Goal: Task Accomplishment & Management: Manage account settings

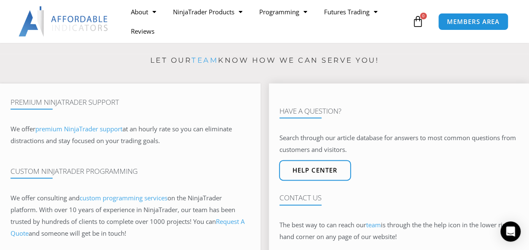
scroll to position [505, 0]
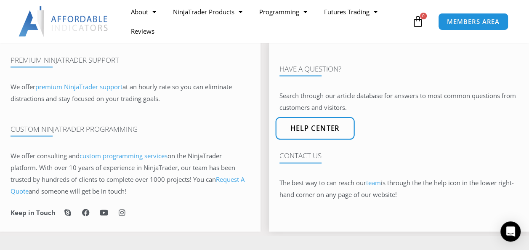
click at [314, 125] on span "Help center" at bounding box center [315, 128] width 50 height 7
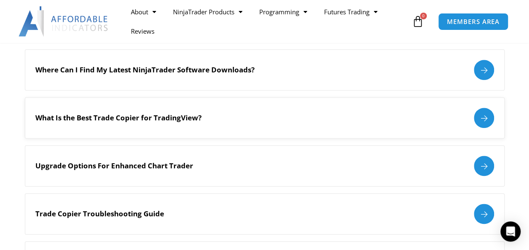
scroll to position [505, 0]
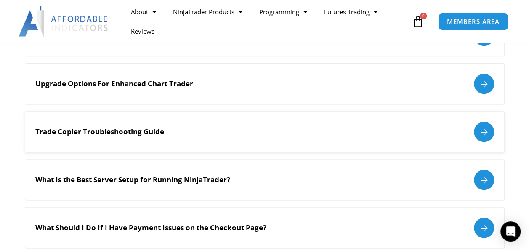
click at [485, 127] on div at bounding box center [484, 132] width 20 height 20
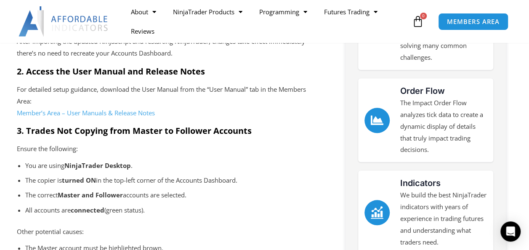
scroll to position [337, 0]
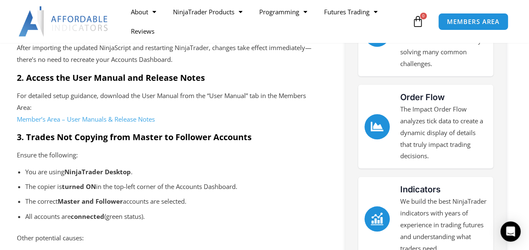
click at [97, 118] on link "Member’s Area – User Manuals & Release Notes" at bounding box center [86, 119] width 138 height 8
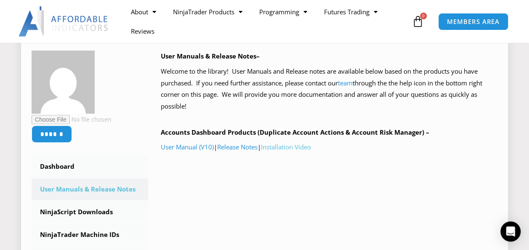
click at [284, 145] on link "Installation Video" at bounding box center [286, 147] width 50 height 8
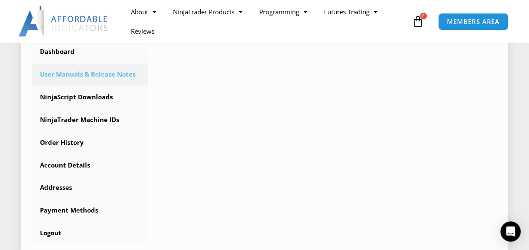
scroll to position [252, 0]
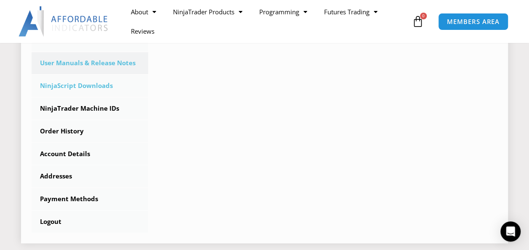
click at [64, 84] on link "NinjaScript Downloads" at bounding box center [90, 86] width 117 height 22
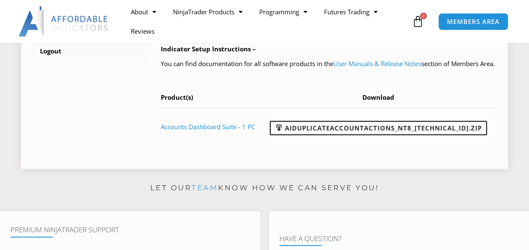
scroll to position [421, 0]
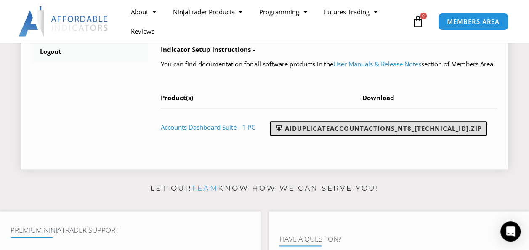
click at [372, 135] on link "AIDuplicateAccountActions_NT8_25.9.10.1.zip" at bounding box center [378, 128] width 217 height 14
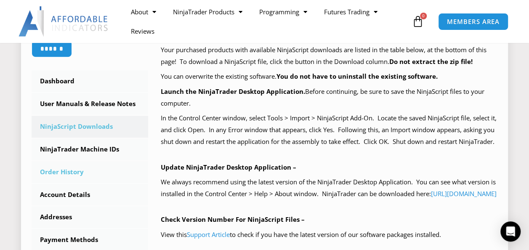
scroll to position [210, 0]
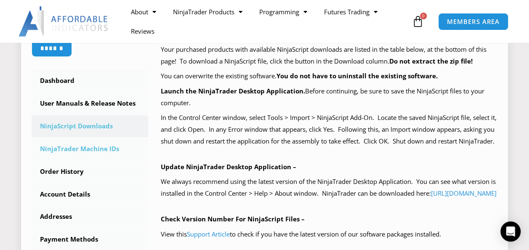
click at [65, 148] on link "NinjaTrader Machine IDs" at bounding box center [90, 149] width 117 height 22
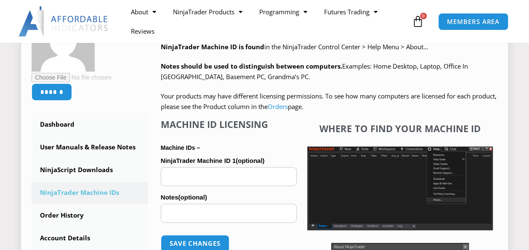
scroll to position [210, 0]
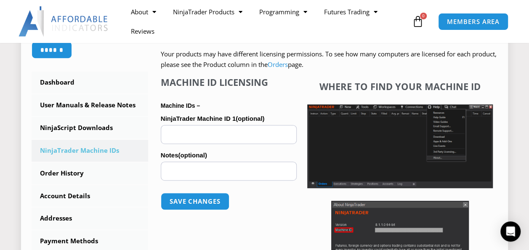
paste input "**********"
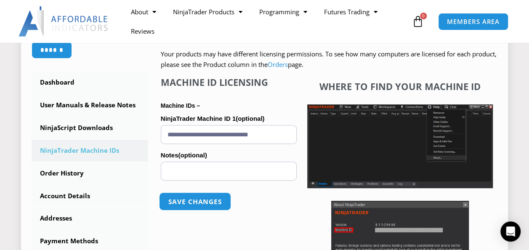
type input "**********"
drag, startPoint x: 183, startPoint y: 201, endPoint x: 188, endPoint y: 196, distance: 6.8
click at [184, 201] on button "Save changes" at bounding box center [195, 201] width 72 height 18
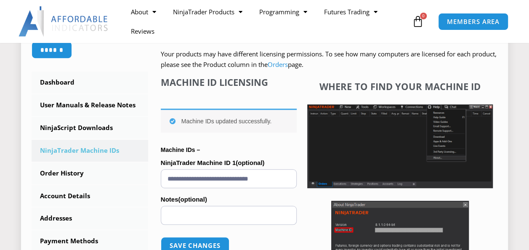
scroll to position [210, 0]
